Goal: Information Seeking & Learning: Check status

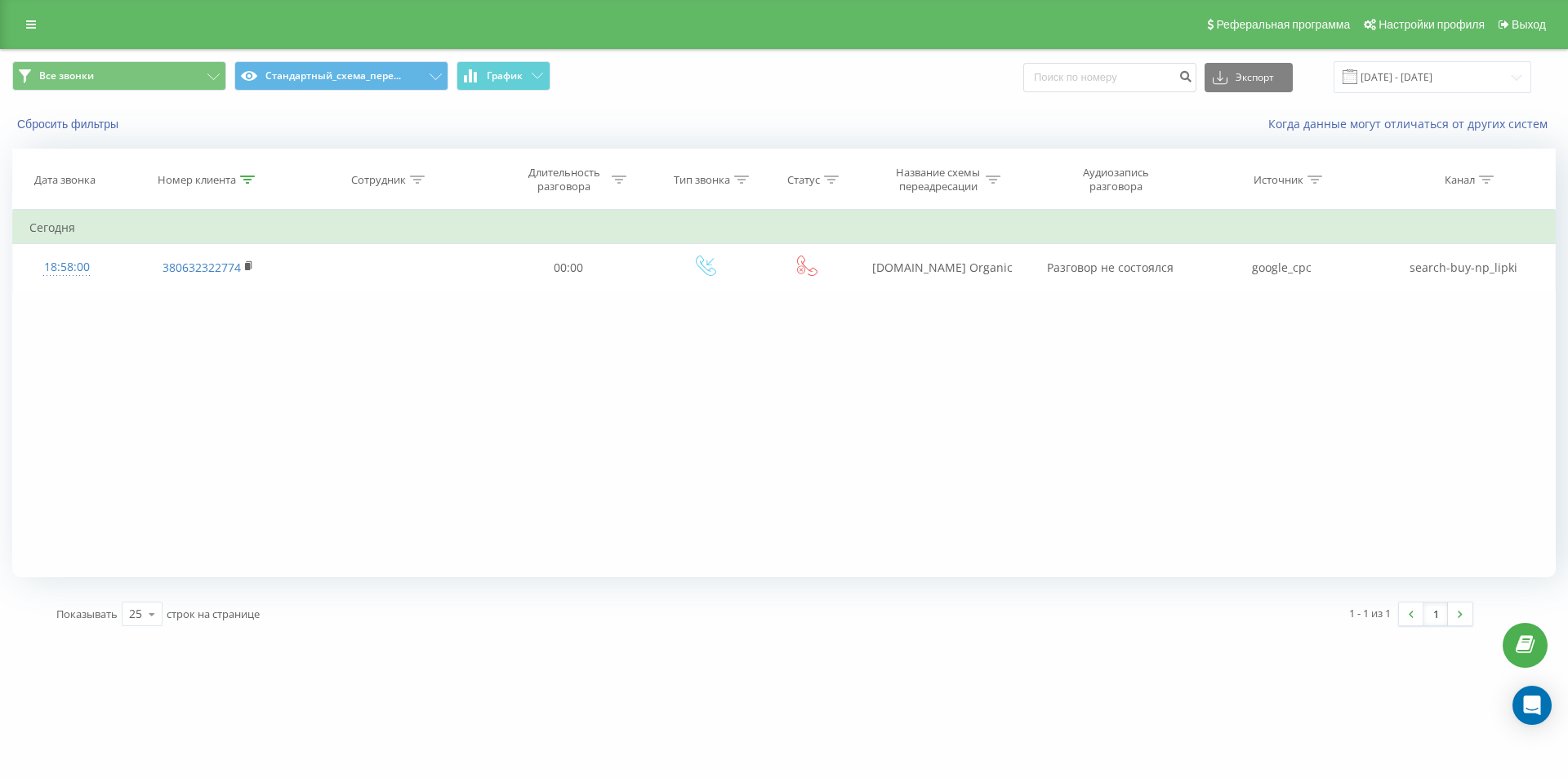
click at [247, 171] on th "Номер клиента" at bounding box center [207, 180] width 175 height 61
click at [249, 179] on icon at bounding box center [248, 180] width 15 height 8
drag, startPoint x: 229, startPoint y: 290, endPoint x: 155, endPoint y: 257, distance: 81.0
click at [160, 262] on form "Содержит 380632322774 Отмена OK" at bounding box center [208, 296] width 144 height 105
paste input "115 000 $"
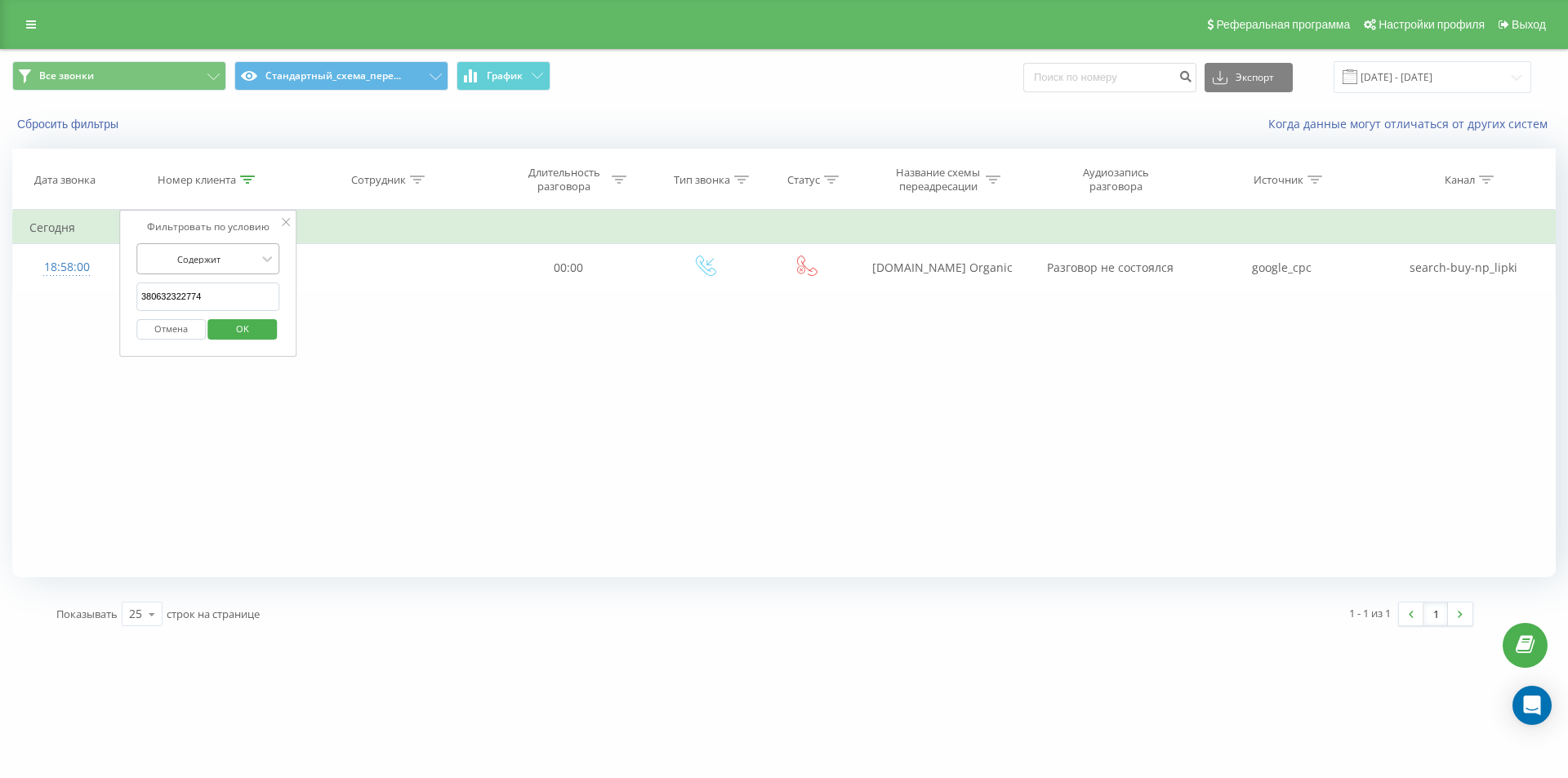
type input "3806115 000 $"
drag, startPoint x: 196, startPoint y: 302, endPoint x: 109, endPoint y: 219, distance: 120.2
click at [93, 262] on table "Фильтровать по условию Содержит 3806115 000 $ Отмена OK Фильтровать по условию …" at bounding box center [784, 250] width 1543 height 81
paste input "4915154347124"
type input "4915154347124"
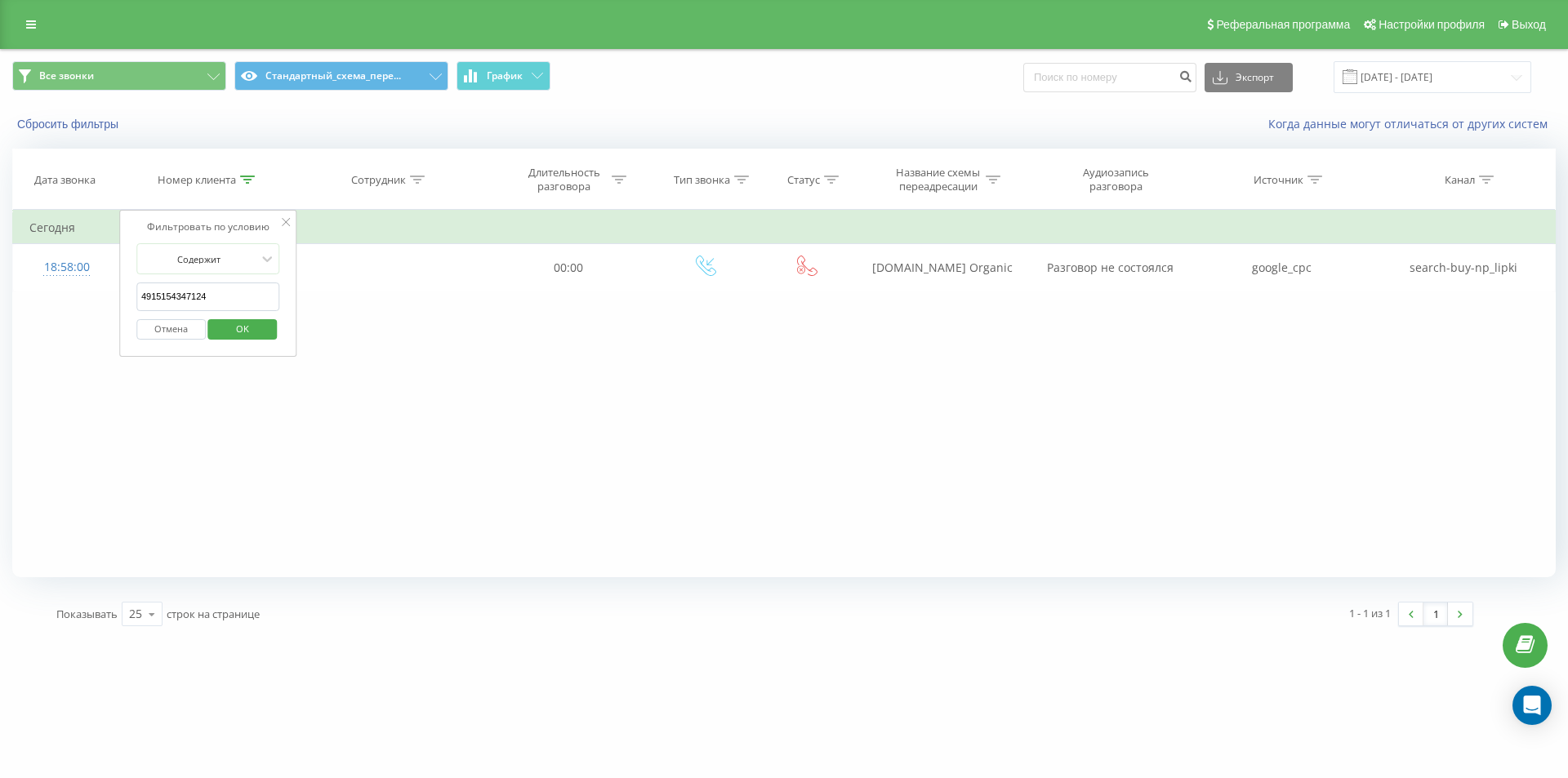
click at [244, 329] on span "OK" at bounding box center [242, 328] width 46 height 25
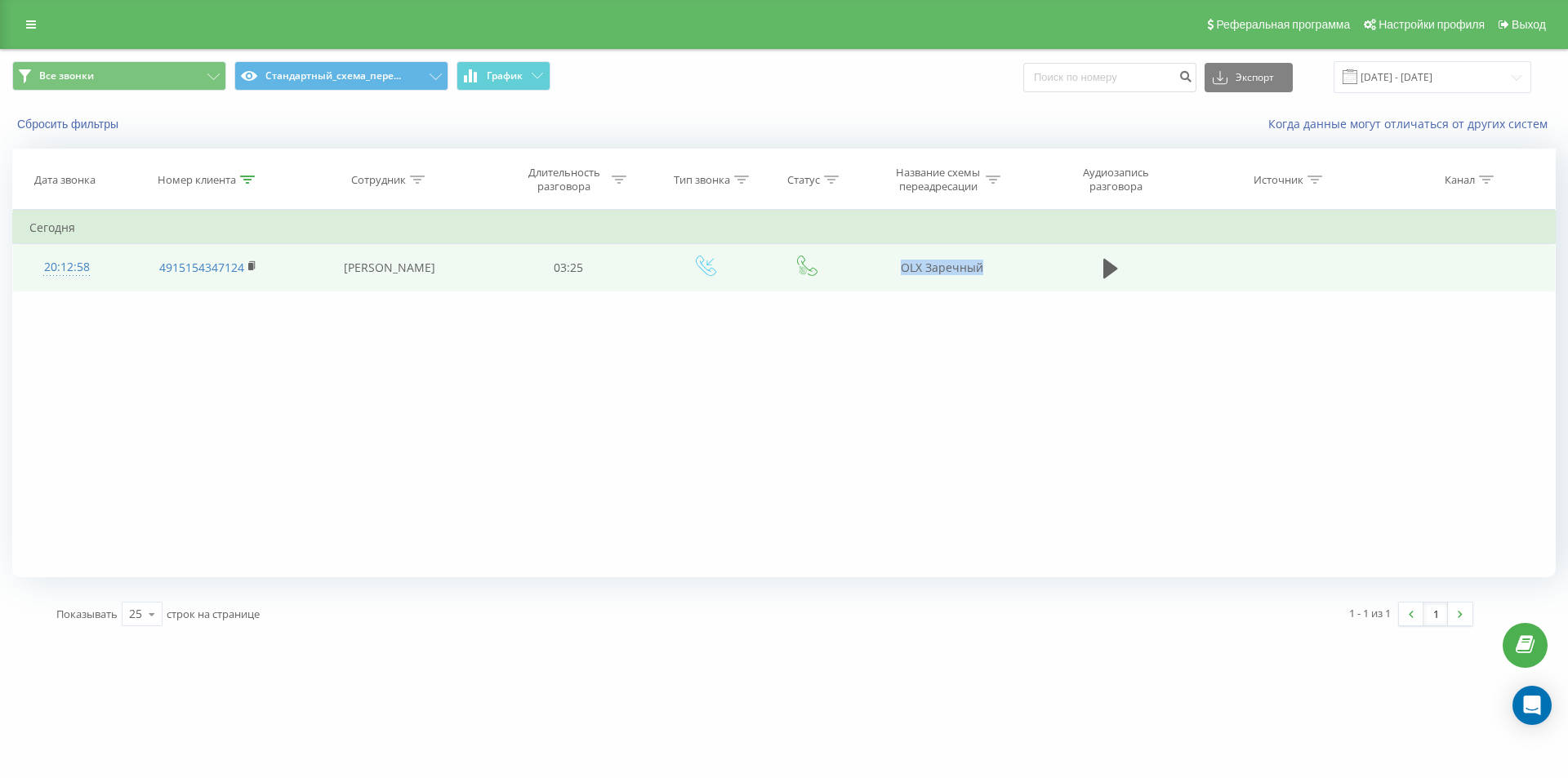
drag, startPoint x: 956, startPoint y: 273, endPoint x: 990, endPoint y: 274, distance: 34.0
click at [990, 274] on td "OLX Заречный" at bounding box center [941, 268] width 175 height 47
